Goal: Information Seeking & Learning: Learn about a topic

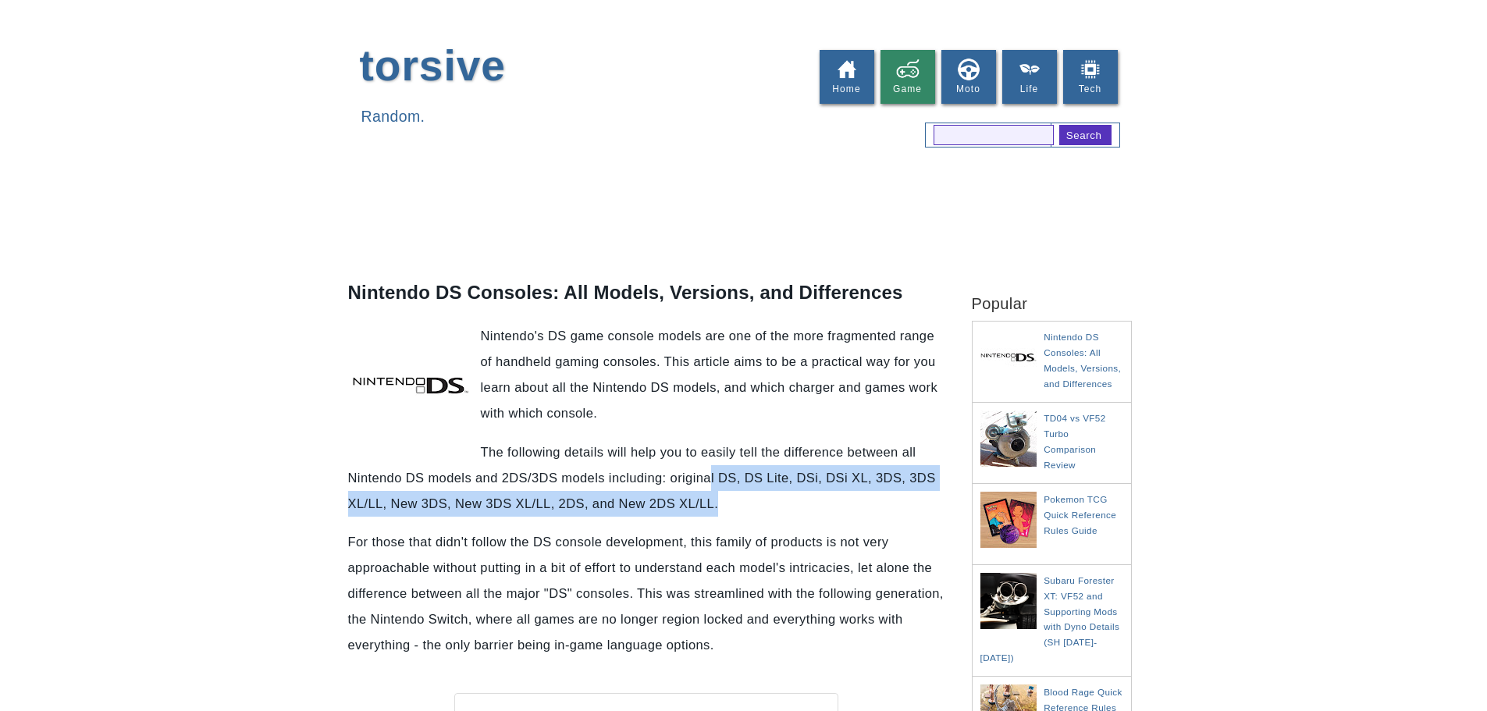
drag, startPoint x: 718, startPoint y: 473, endPoint x: 743, endPoint y: 508, distance: 43.1
click at [743, 508] on p "The following details will help you to easily tell the difference between all N…" at bounding box center [646, 477] width 596 height 77
click at [744, 507] on p "The following details will help you to easily tell the difference between all N…" at bounding box center [646, 477] width 596 height 77
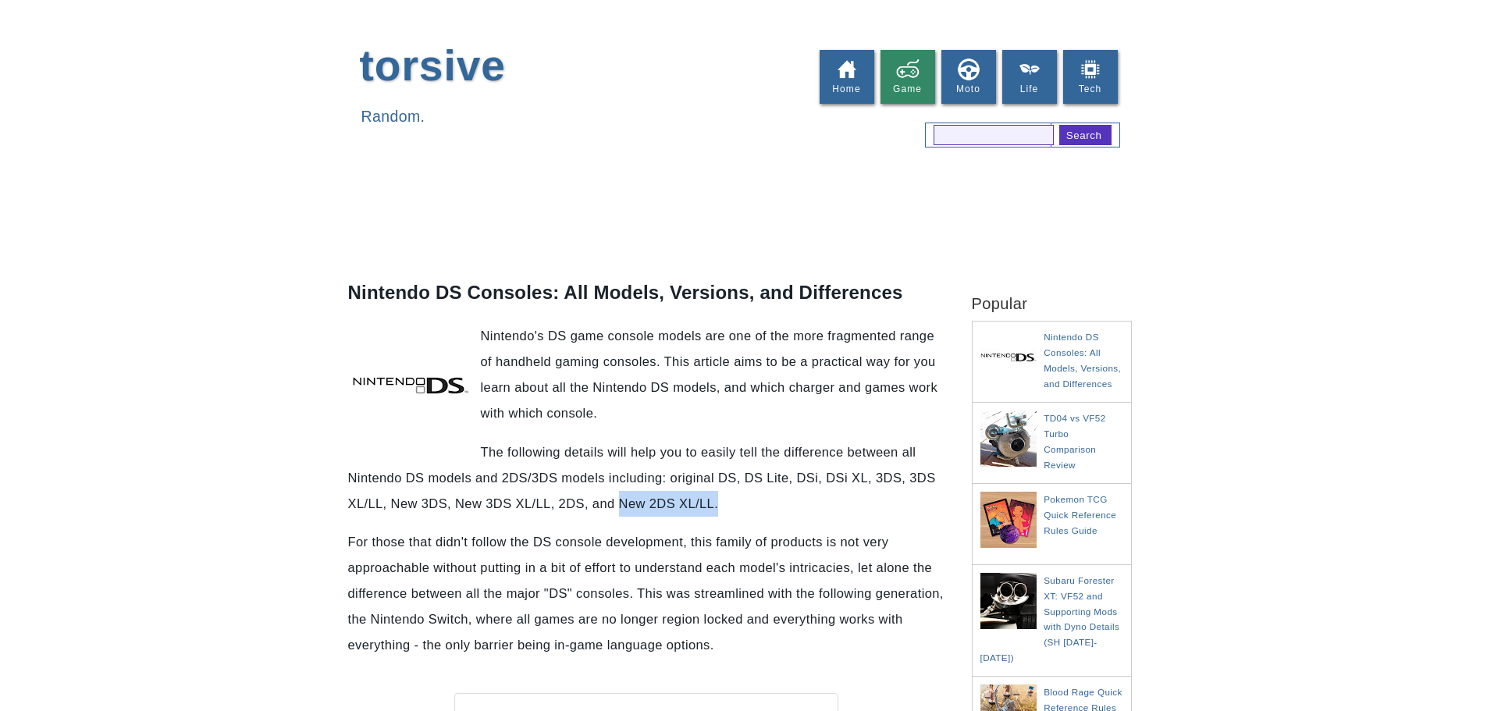
drag, startPoint x: 625, startPoint y: 502, endPoint x: 750, endPoint y: 503, distance: 124.9
click at [741, 503] on p "The following details will help you to easily tell the difference between all N…" at bounding box center [646, 477] width 596 height 77
drag, startPoint x: 625, startPoint y: 502, endPoint x: 700, endPoint y: 503, distance: 74.9
click at [700, 503] on p "The following details will help you to easily tell the difference between all N…" at bounding box center [646, 477] width 596 height 77
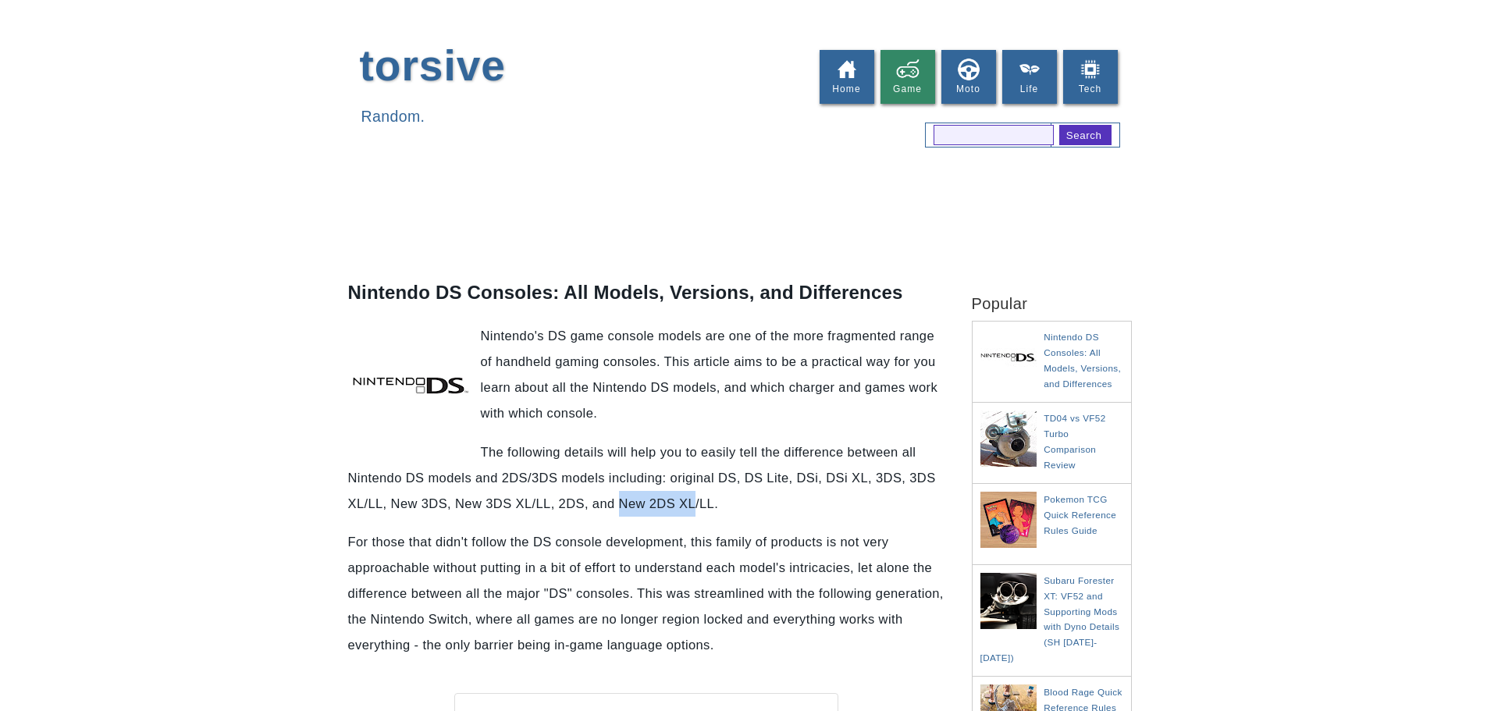
copy p "New 2DS XL"
